Goal: Navigation & Orientation: Find specific page/section

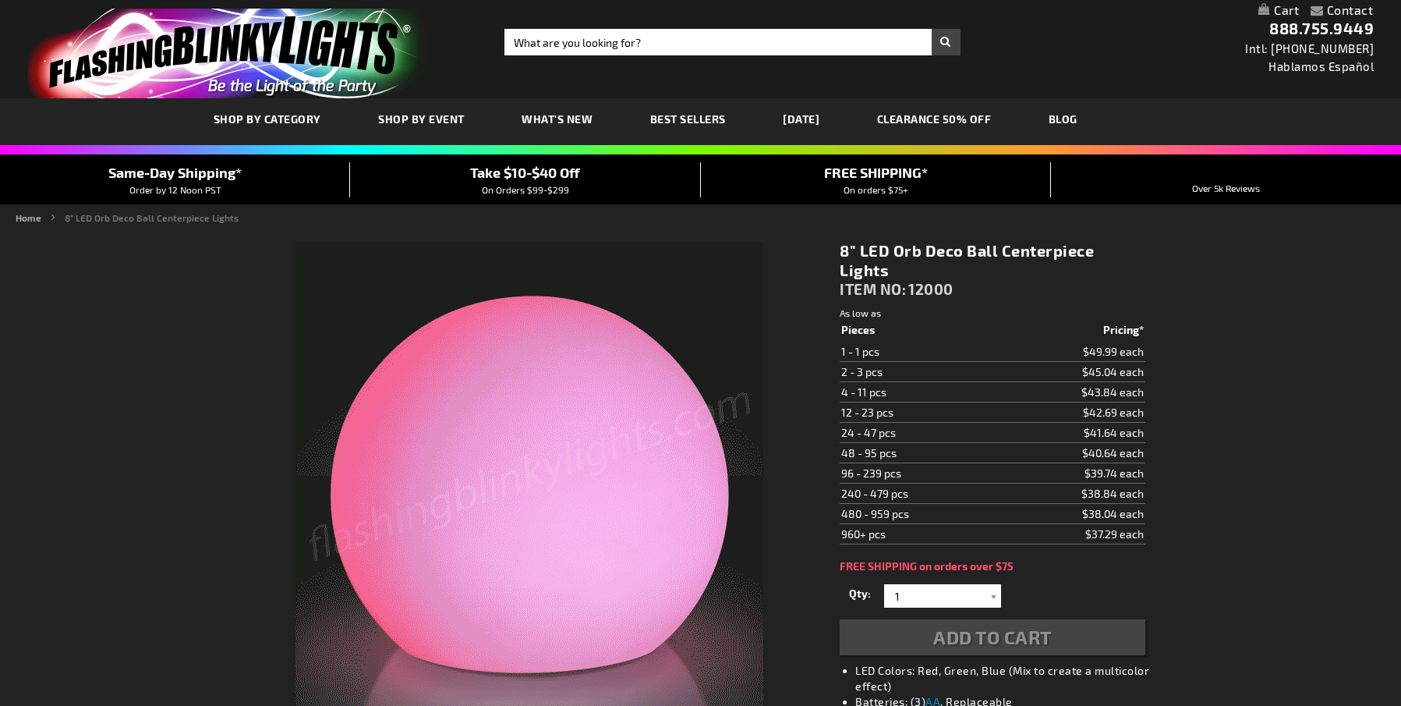
drag, startPoint x: 269, startPoint y: 119, endPoint x: 290, endPoint y: 121, distance: 21.1
click at [269, 119] on span "SHOP BY CATEGORY" at bounding box center [268, 118] width 108 height 13
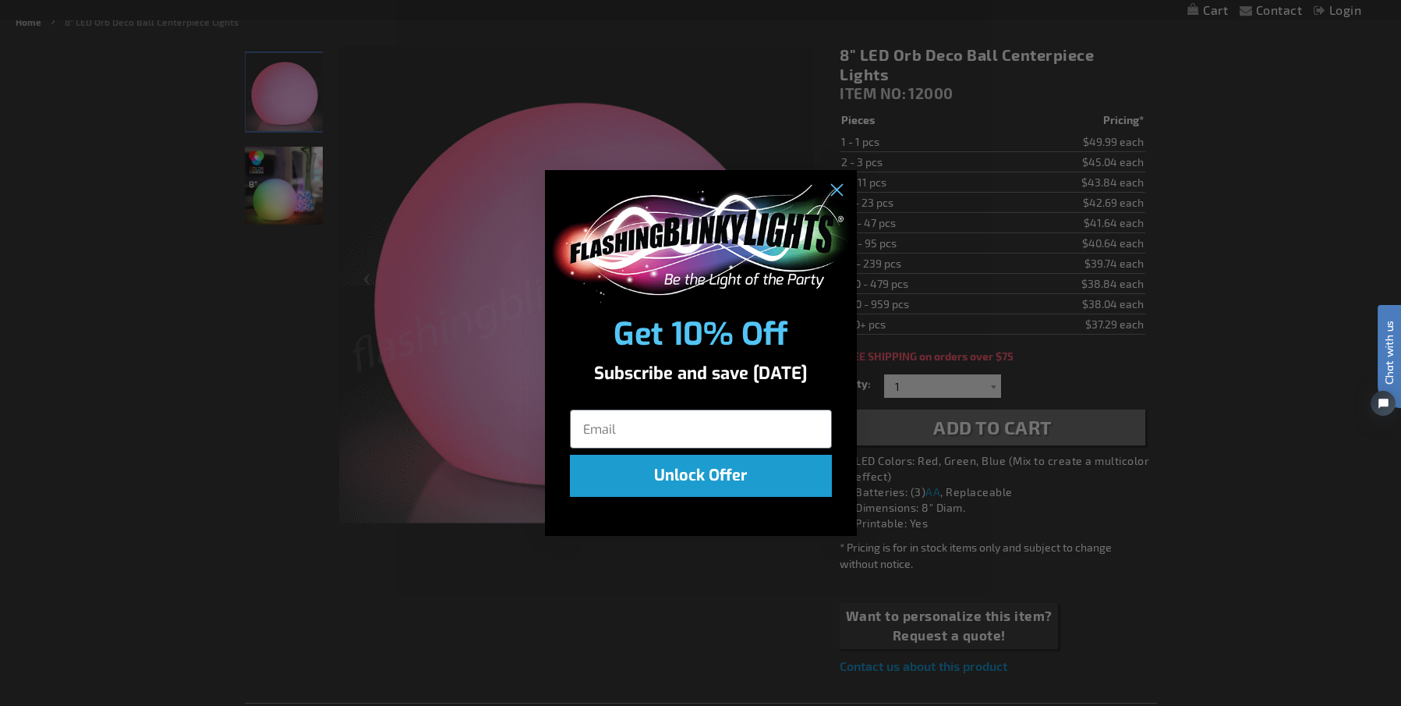
scroll to position [78, 0]
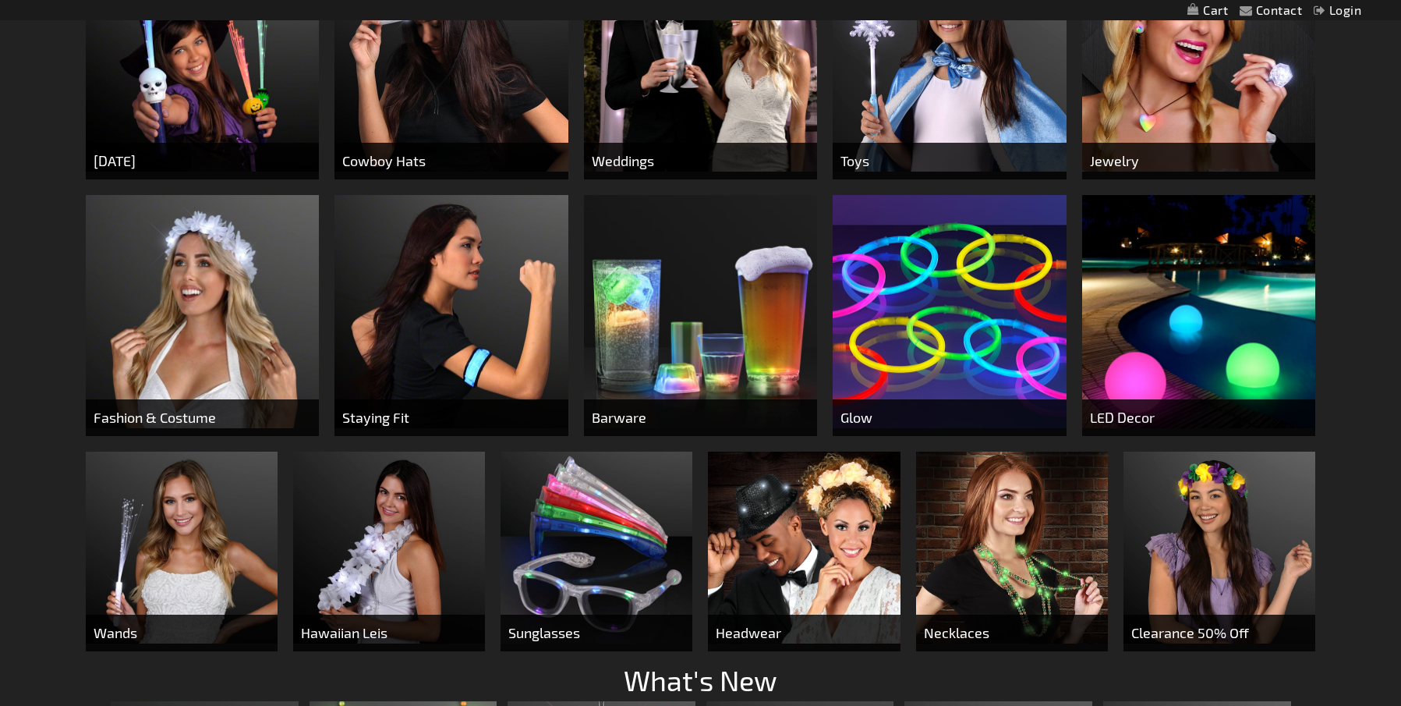
click at [1194, 343] on img at bounding box center [1198, 311] width 233 height 233
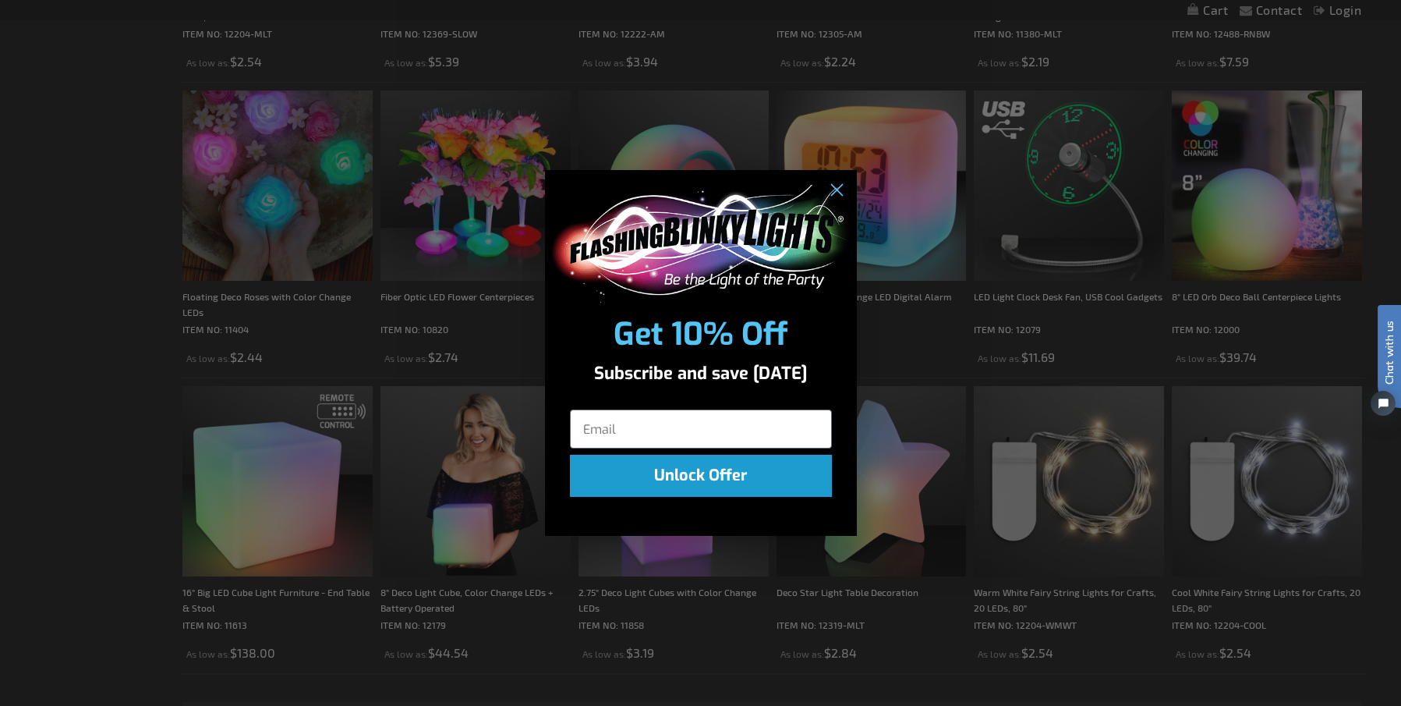
scroll to position [3192, 0]
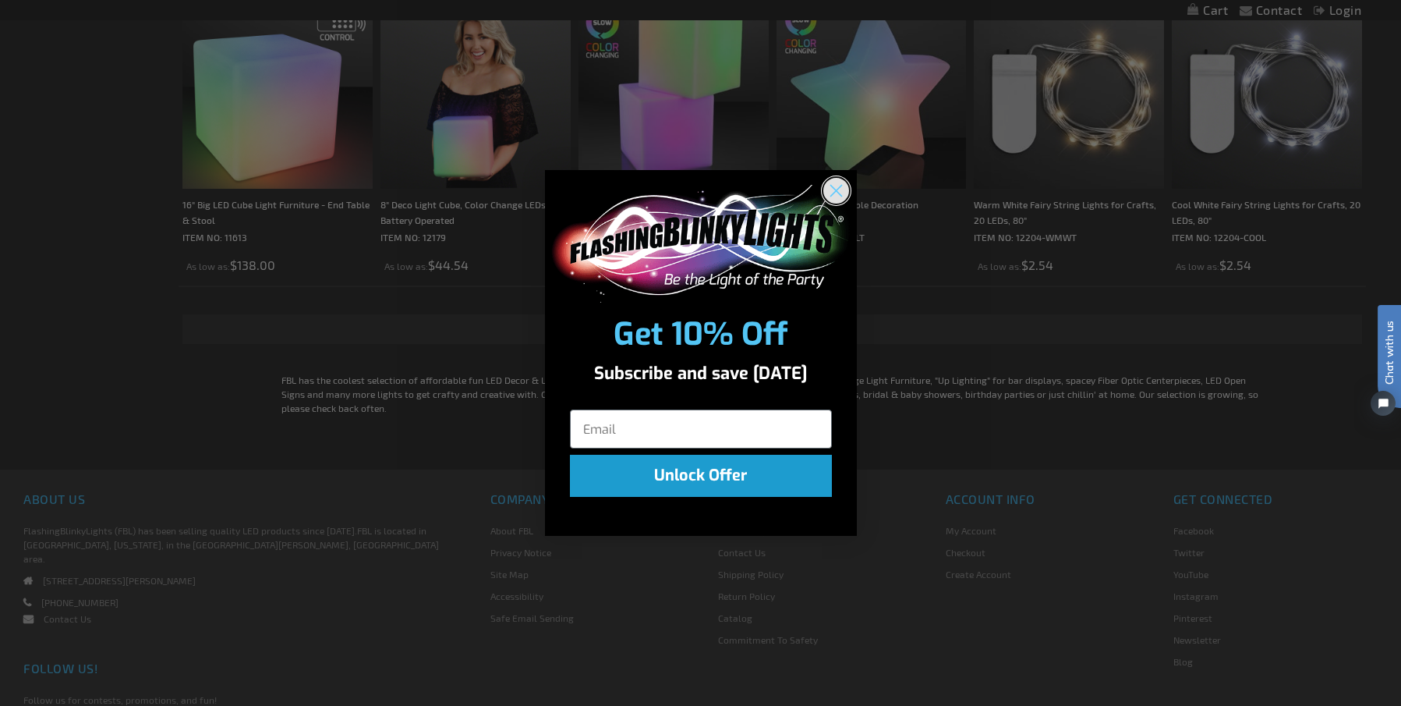
click at [842, 189] on circle "Close dialog" at bounding box center [836, 191] width 26 height 26
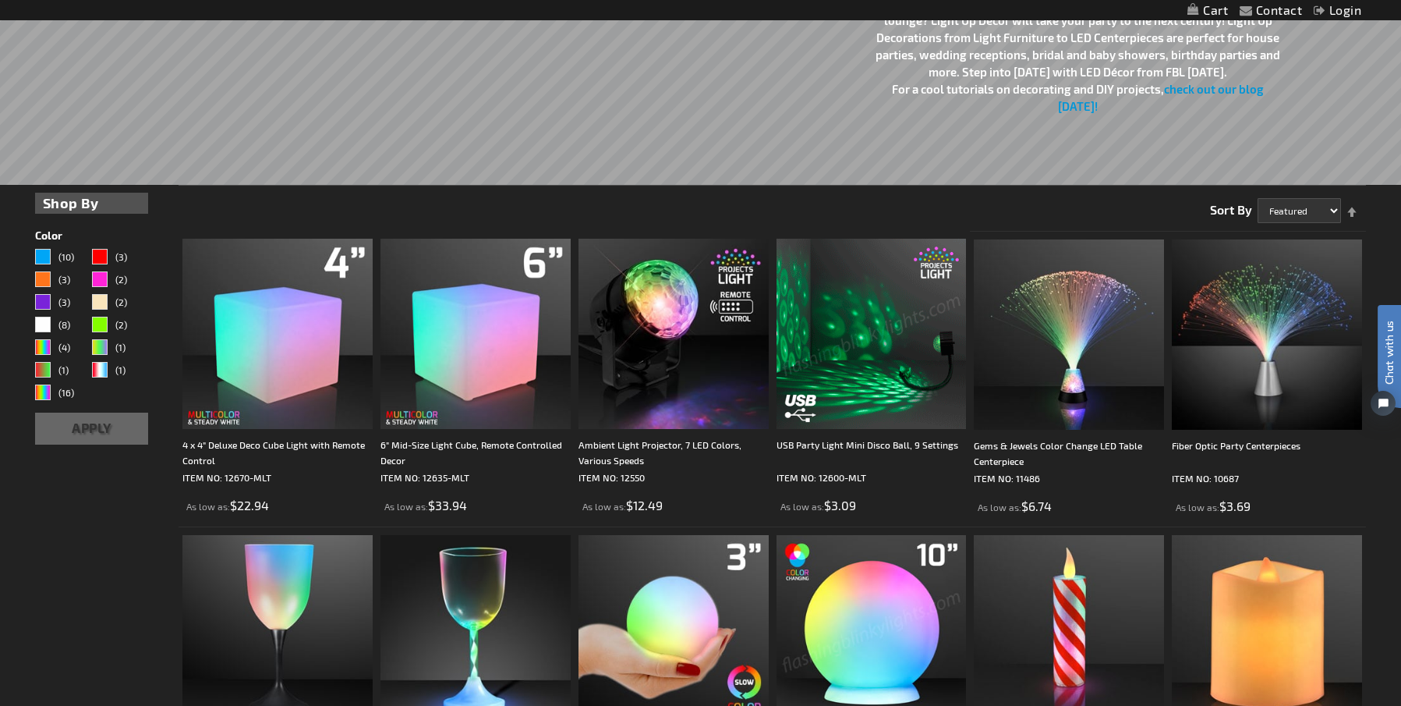
scroll to position [178, 0]
